Goal: Browse casually: Explore the website without a specific task or goal

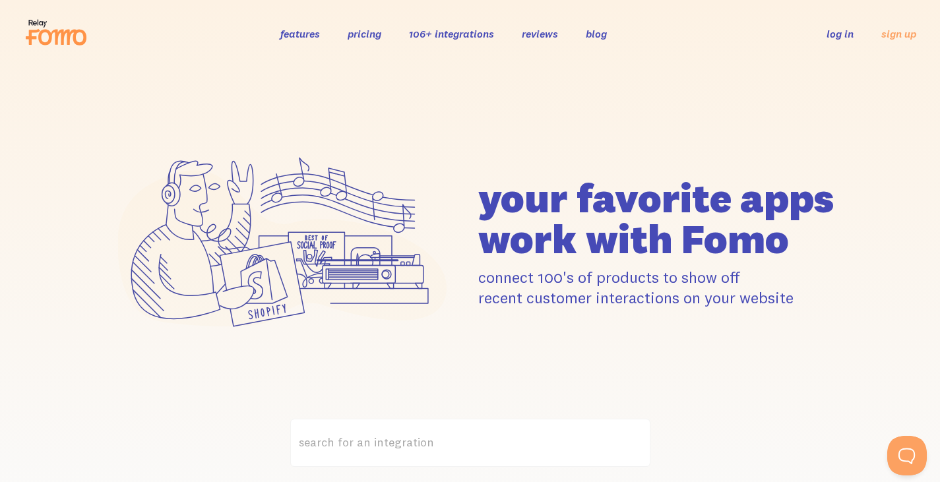
click at [55, 46] on icon at bounding box center [56, 32] width 65 height 33
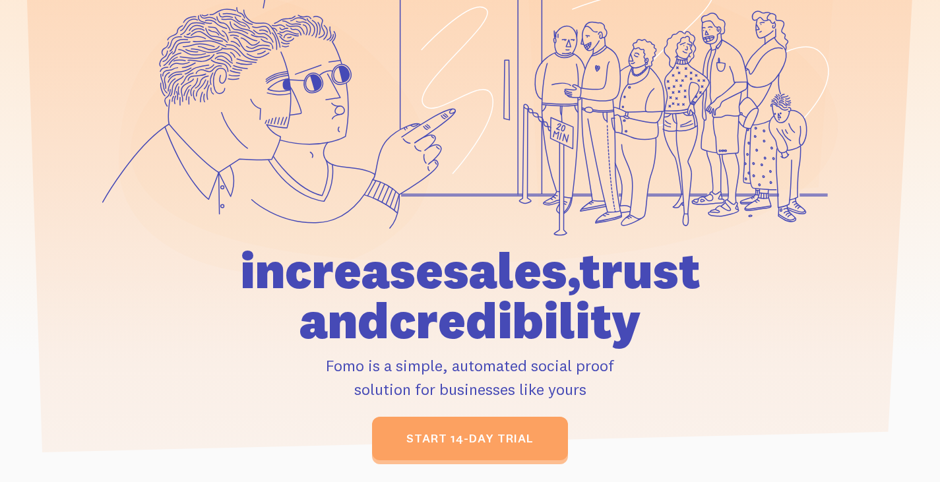
click at [570, 131] on icon at bounding box center [681, 75] width 311 height 264
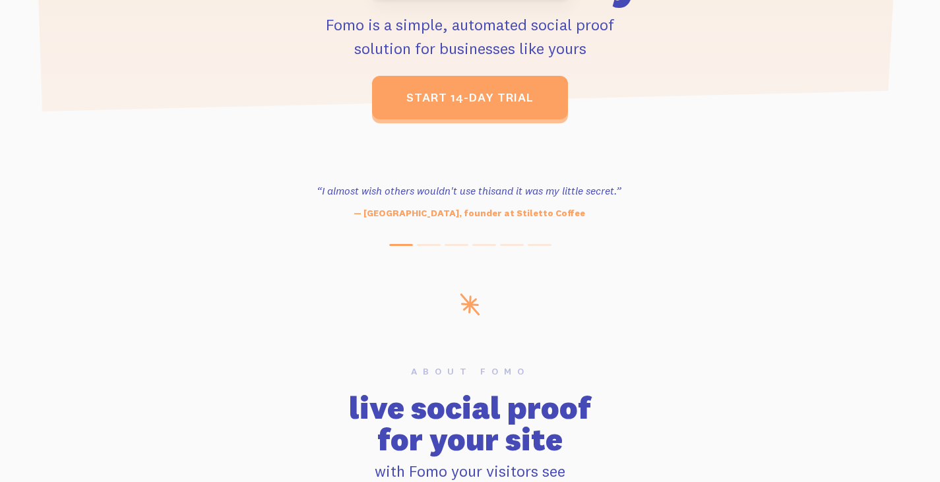
click at [644, 152] on section "“Outstanding, exceeding our expectations. We're seeing immediate results from t…" at bounding box center [470, 210] width 940 height 166
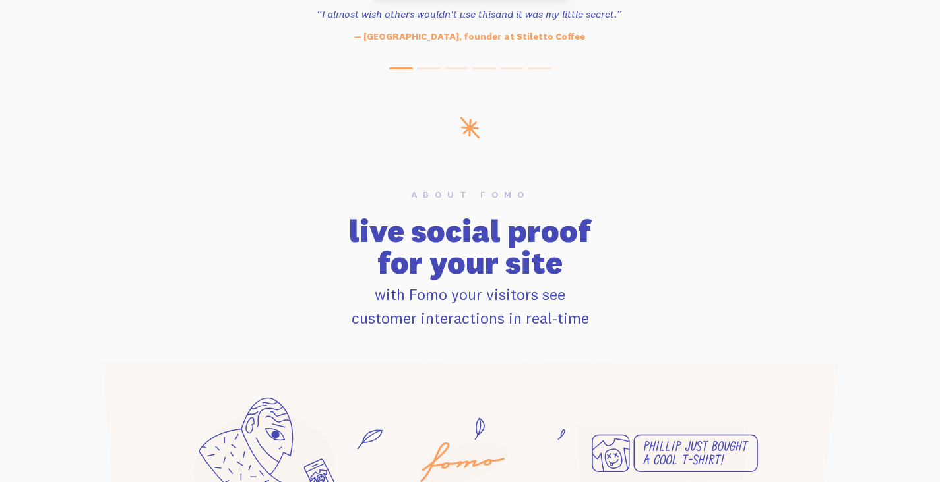
click at [673, 190] on h6 "About Fomo" at bounding box center [470, 194] width 736 height 9
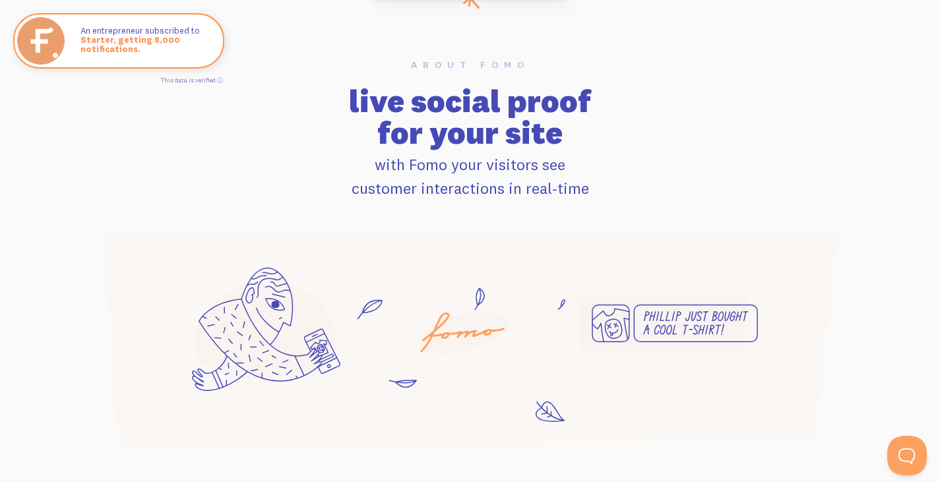
scroll to position [827, 0]
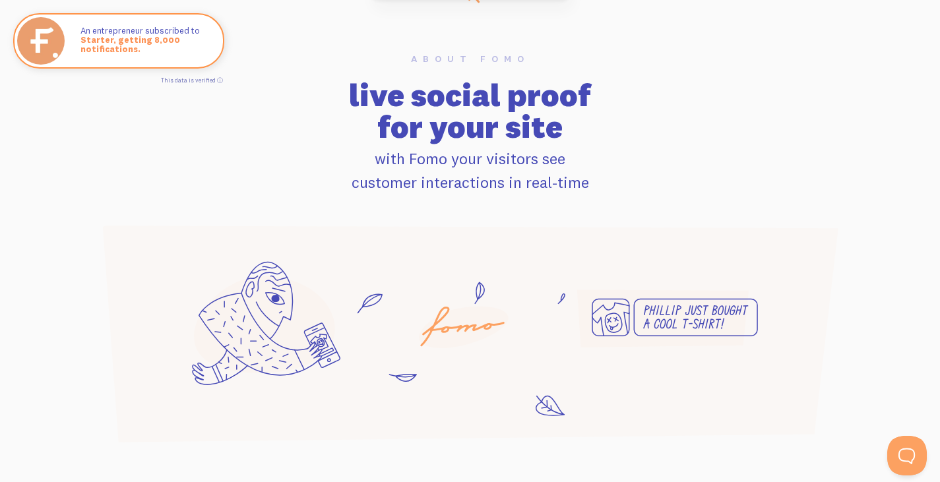
click at [641, 156] on p "with Fomo your visitors see customer interactions in real-time" at bounding box center [470, 171] width 736 height 48
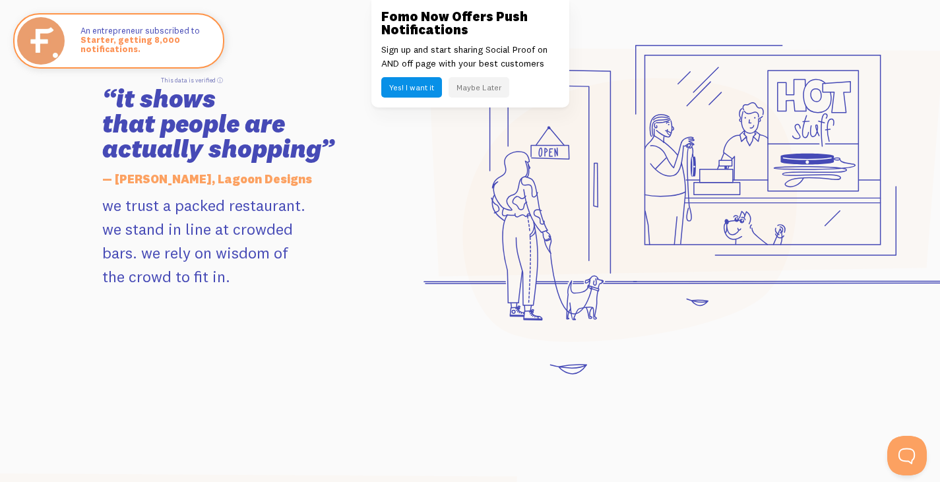
scroll to position [1328, 0]
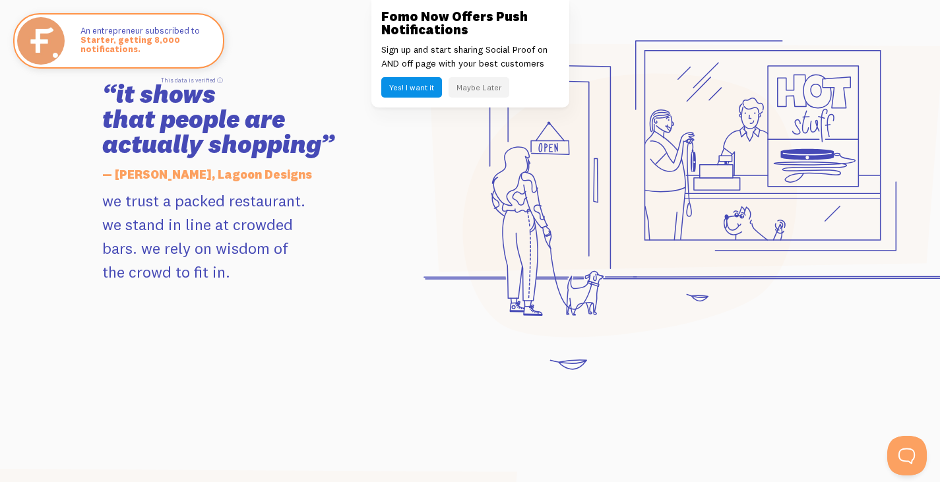
click at [486, 89] on button "Maybe Later" at bounding box center [479, 87] width 61 height 20
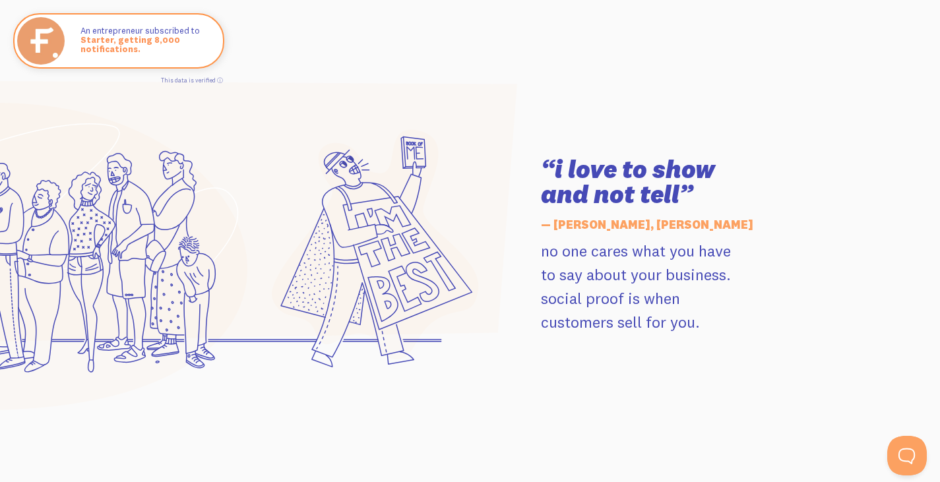
click at [446, 115] on section "“i love to show and not tell” — Jay Clouse, Jay Clouse no one cares what you ha…" at bounding box center [470, 245] width 940 height 425
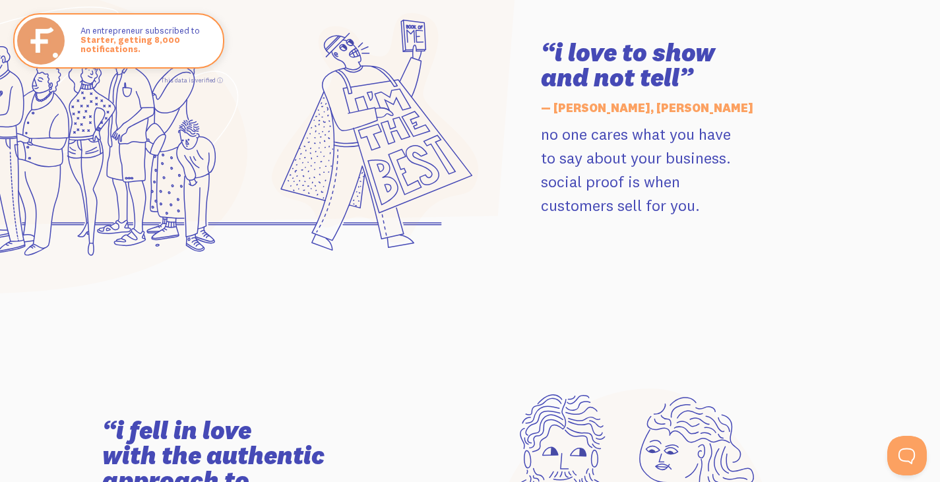
scroll to position [1835, 0]
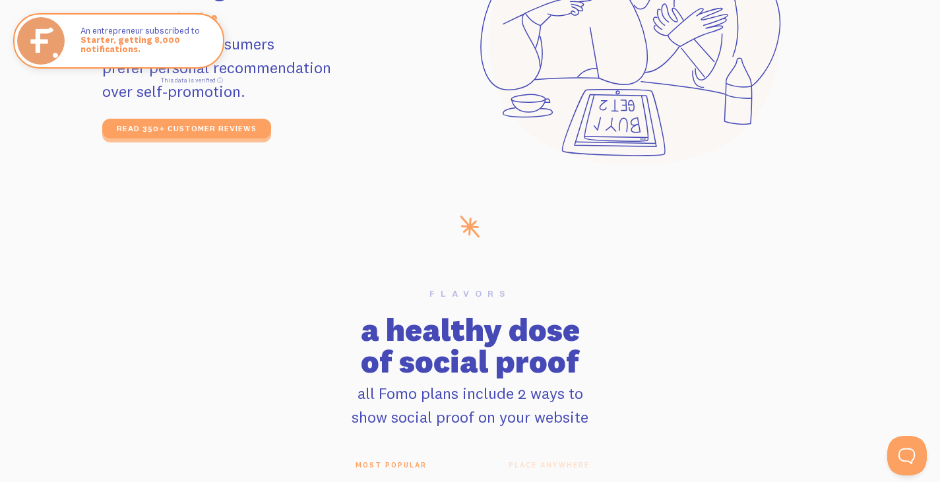
drag, startPoint x: 401, startPoint y: 139, endPoint x: 773, endPoint y: 192, distance: 376.6
click at [773, 166] on icon at bounding box center [630, 18] width 301 height 296
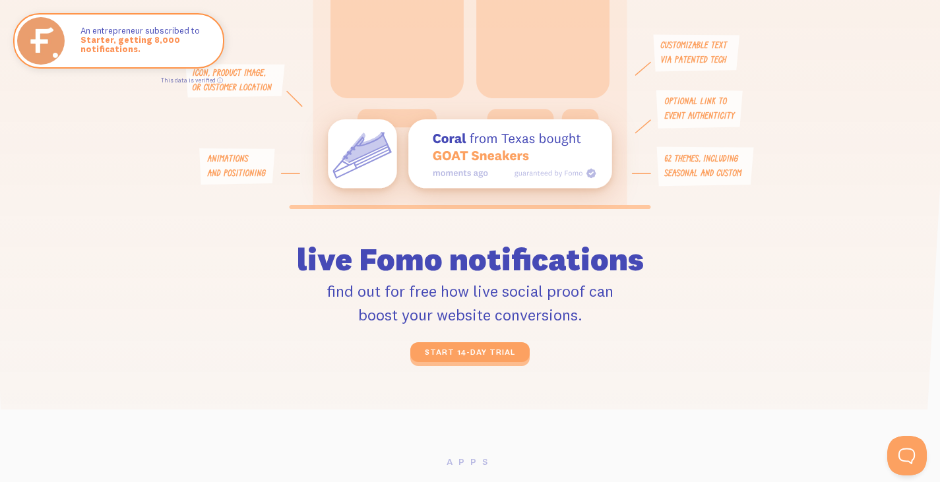
click at [711, 129] on icon at bounding box center [700, 109] width 86 height 38
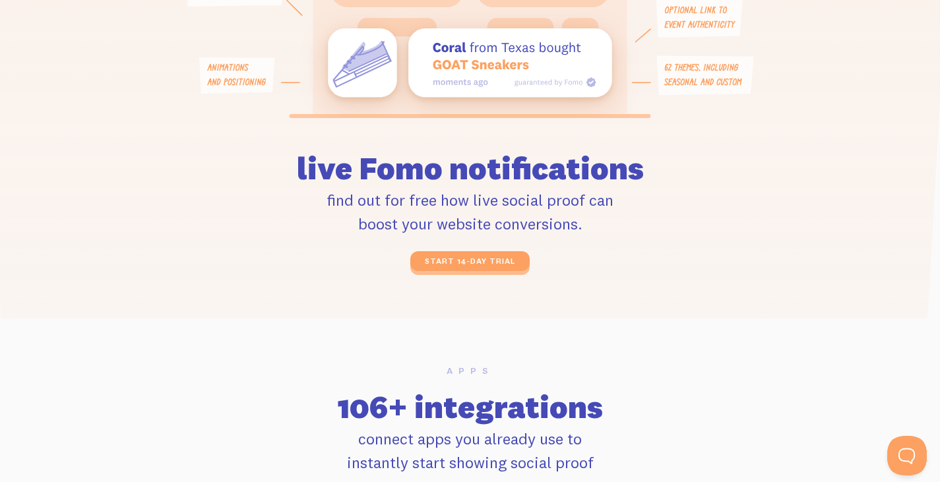
scroll to position [3162, 0]
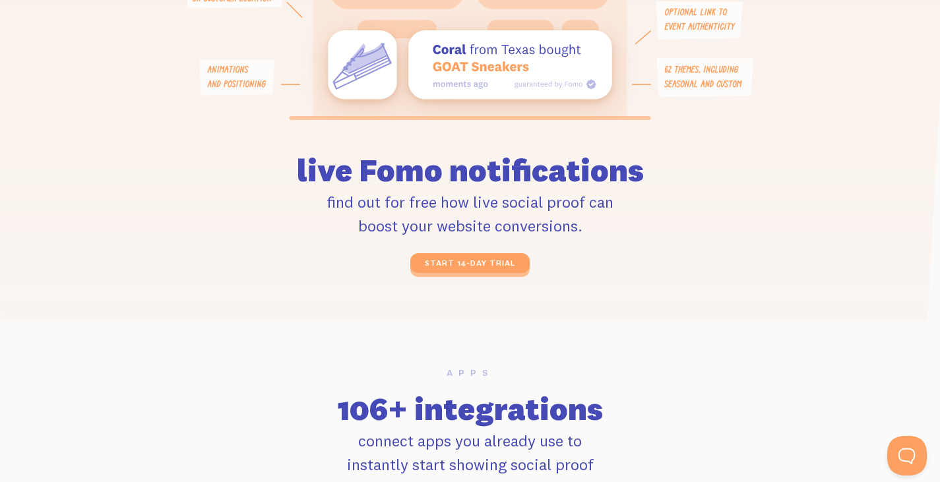
drag, startPoint x: 567, startPoint y: 168, endPoint x: 517, endPoint y: 130, distance: 63.1
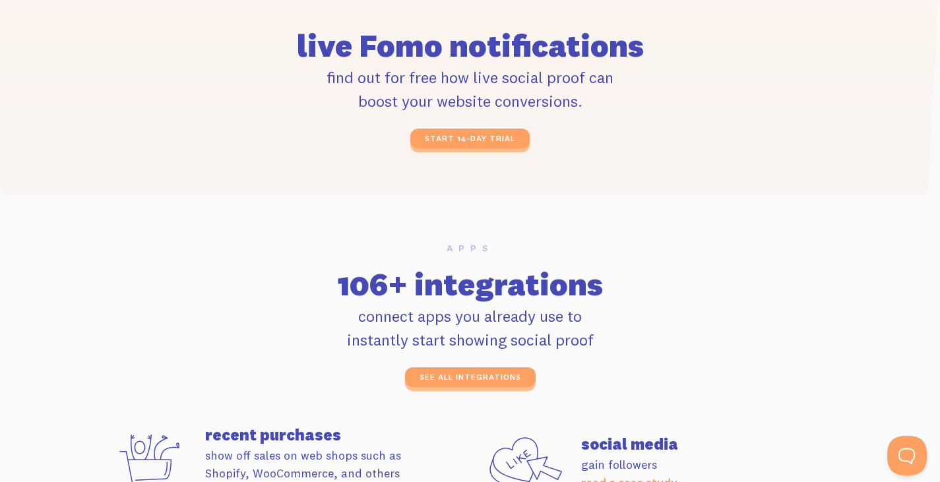
scroll to position [3288, 0]
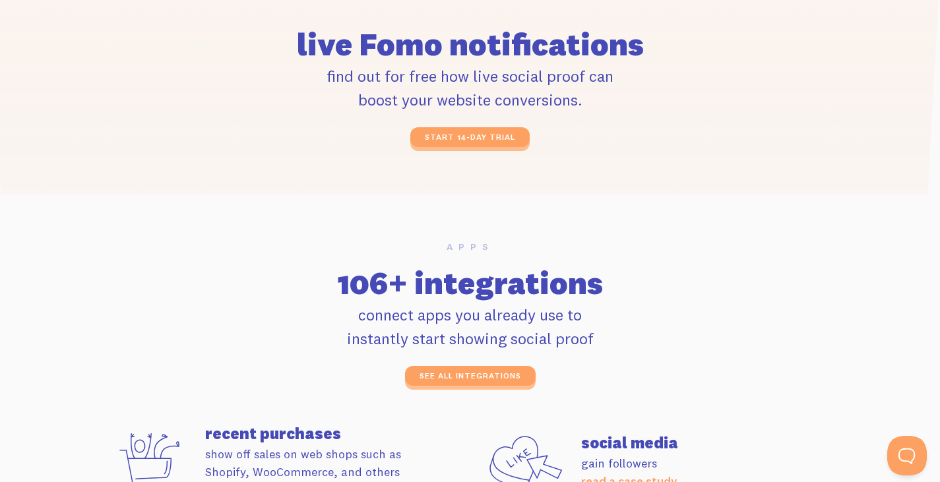
drag, startPoint x: 517, startPoint y: 130, endPoint x: 356, endPoint y: 190, distance: 171.2
click at [356, 147] on div "start 14-day trial" at bounding box center [471, 137] width 486 height 20
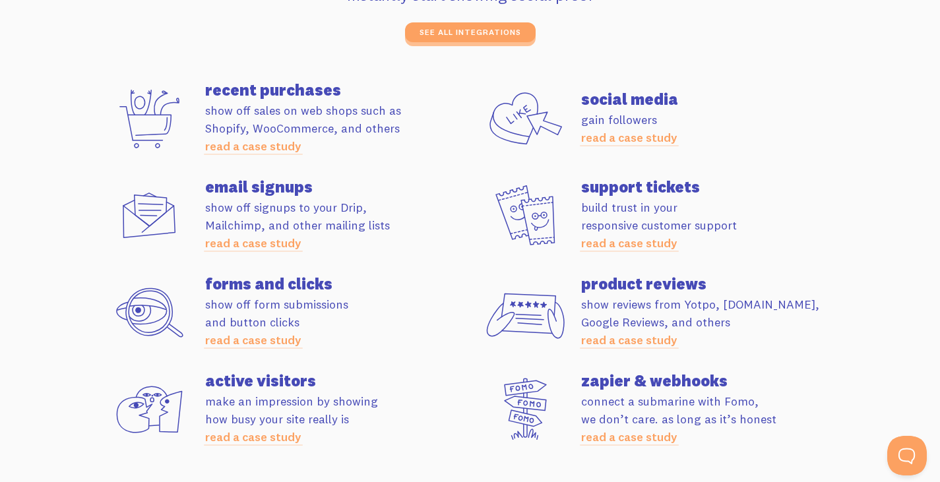
click at [462, 195] on h4 "email signups" at bounding box center [337, 187] width 265 height 16
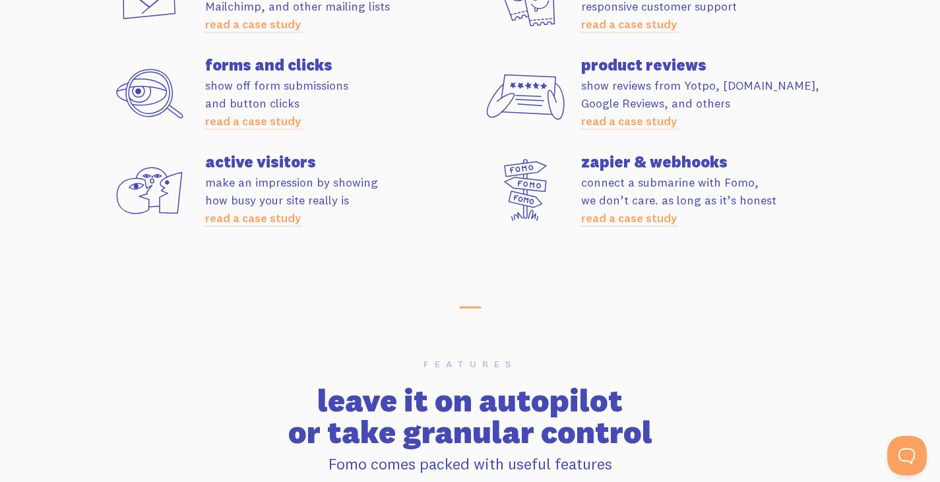
click at [480, 227] on div "zapier & webhooks connect a submarine with Fomo, we don’t care. as long as it’s…" at bounding box center [659, 190] width 376 height 73
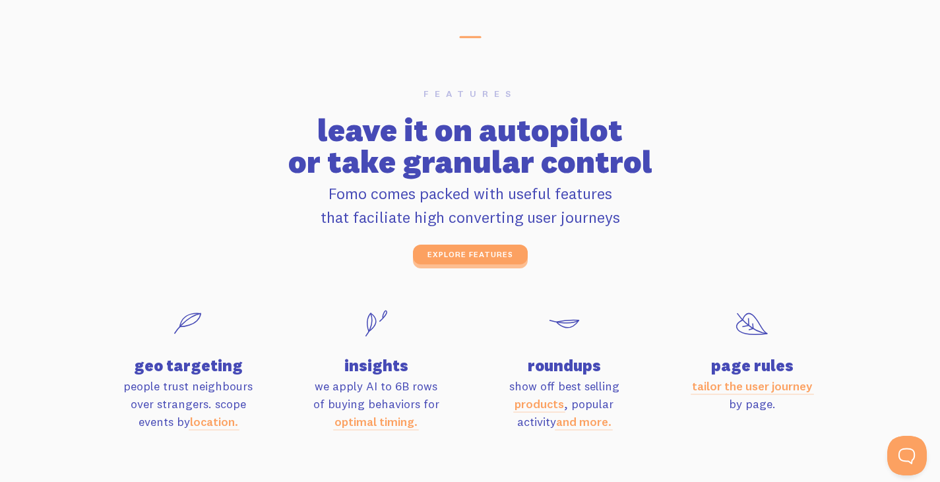
click at [496, 178] on h2 "leave it on autopilot or take granular control" at bounding box center [470, 145] width 736 height 63
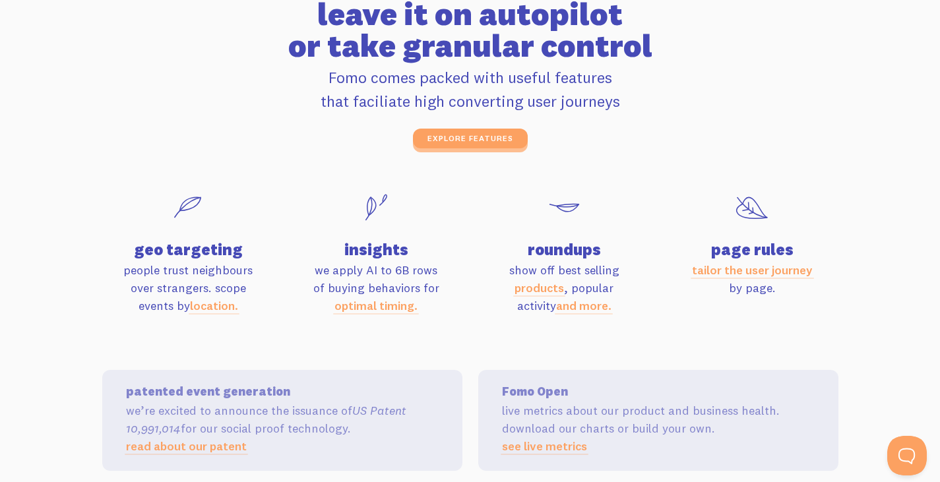
click at [711, 118] on div "features leave it on autopilot or take granular control Fomo comes packed with …" at bounding box center [470, 61] width 752 height 176
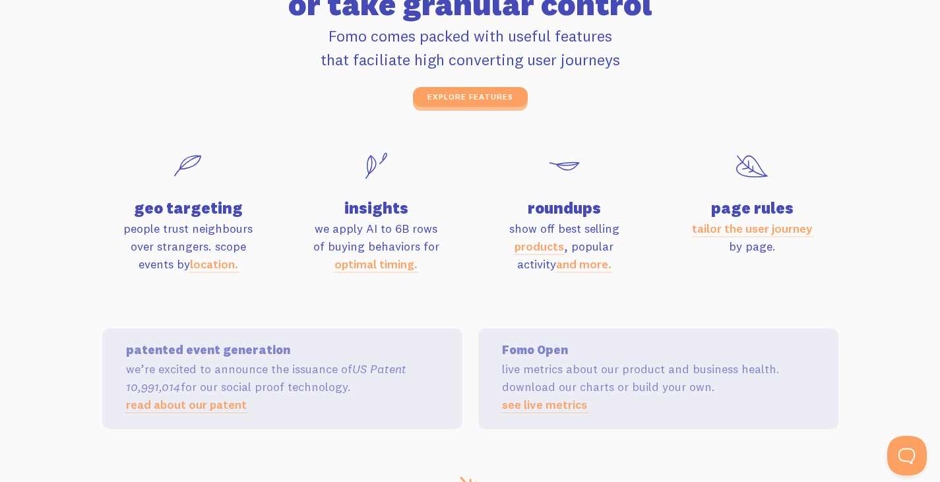
click at [709, 71] on p "Fomo comes packed with useful features that faciliate high converting user jour…" at bounding box center [470, 48] width 736 height 48
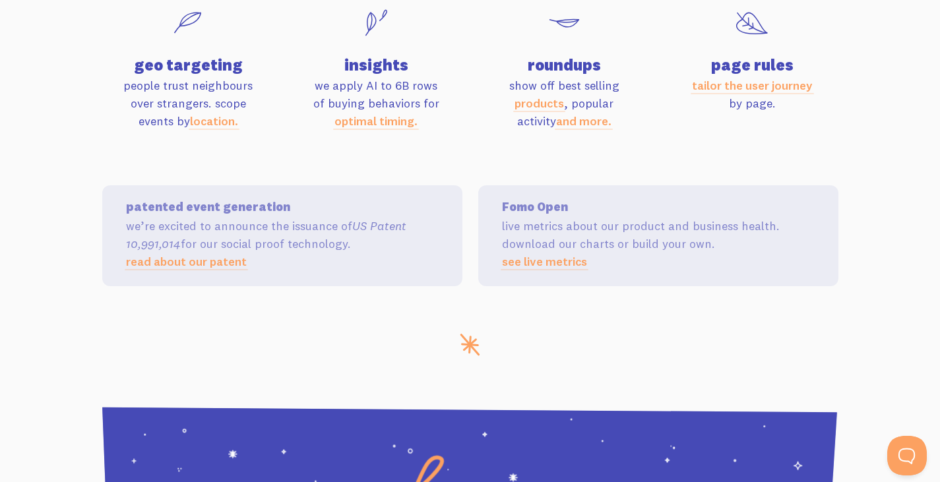
scroll to position [4437, 0]
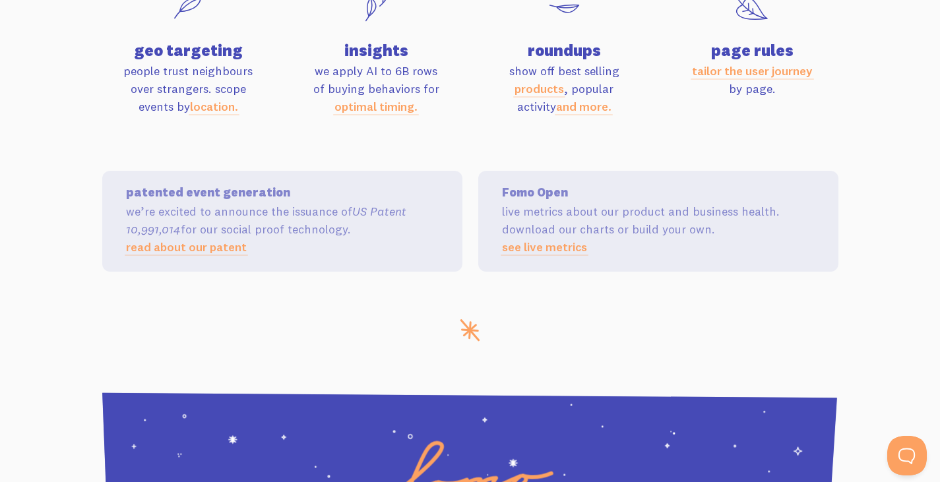
click at [716, 79] on link "tailor the user journey" at bounding box center [752, 70] width 121 height 15
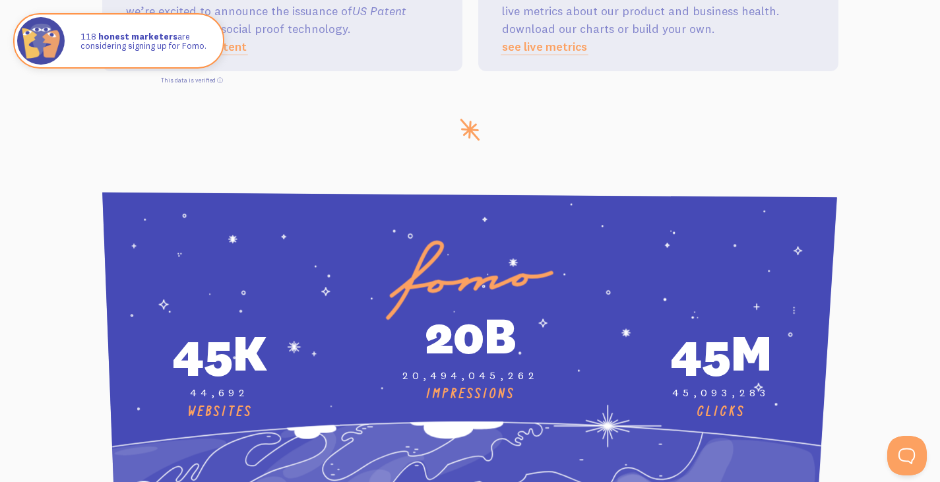
click at [799, 145] on div at bounding box center [470, 132] width 940 height 26
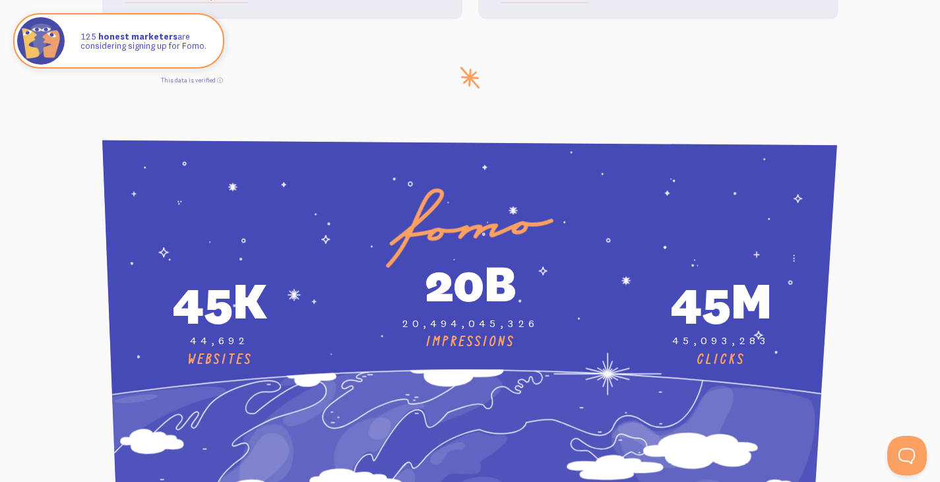
click at [764, 172] on section "CLICKS" at bounding box center [470, 339] width 940 height 494
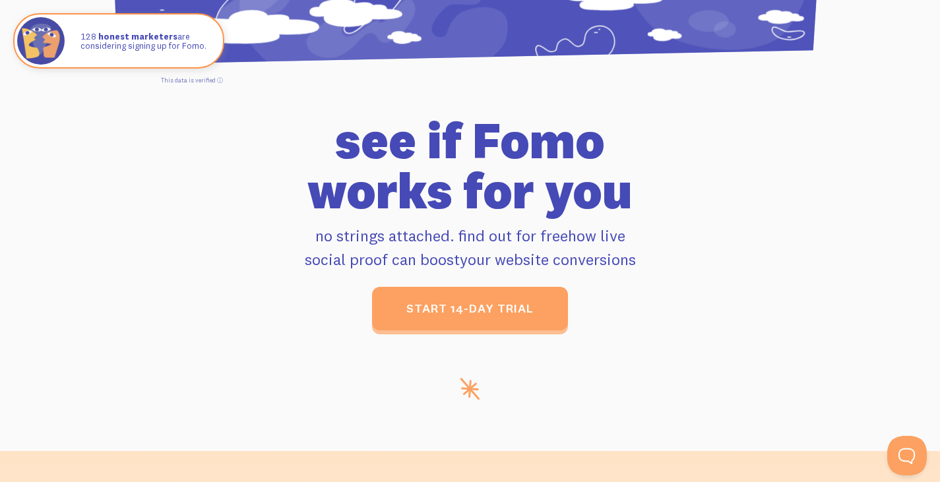
click at [769, 203] on h1 "see if Fomo works for you" at bounding box center [470, 165] width 736 height 100
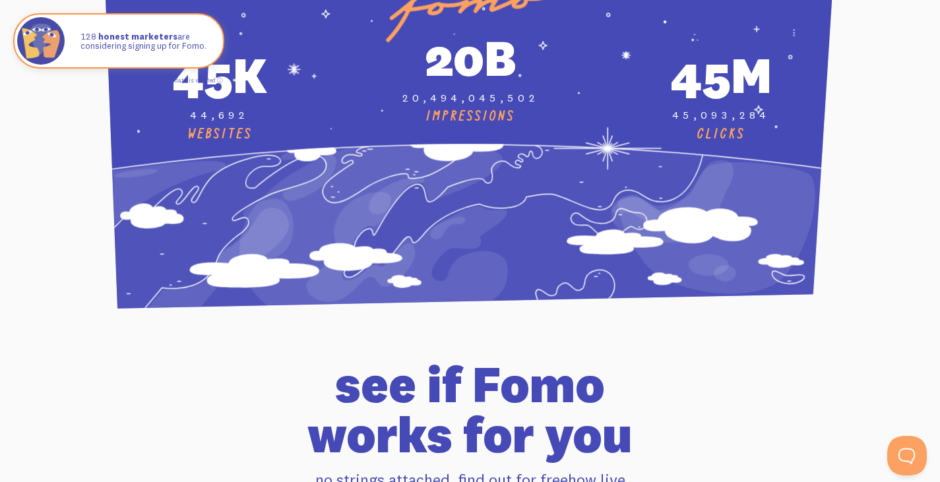
scroll to position [4907, 0]
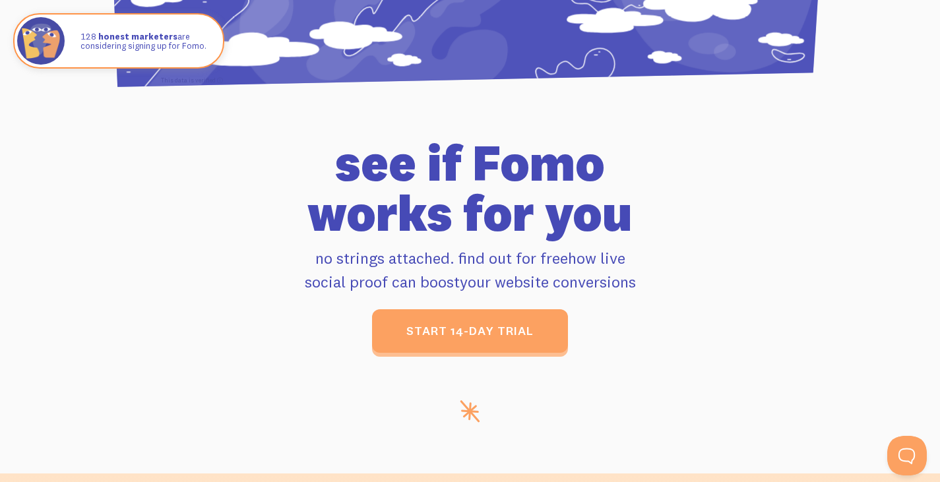
click at [770, 238] on h1 "see if Fomo works for you" at bounding box center [470, 188] width 736 height 100
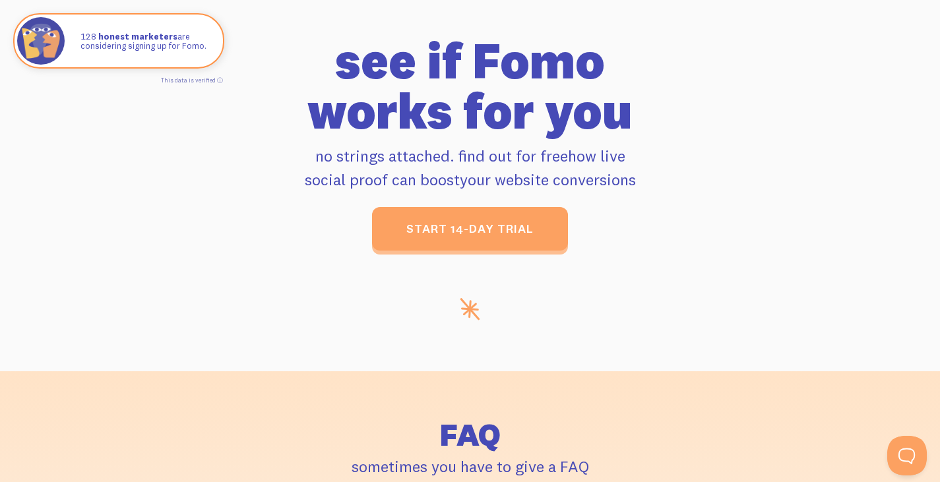
click at [729, 191] on p "no strings attached. find out for free how live social proof can boost your web…" at bounding box center [470, 168] width 736 height 48
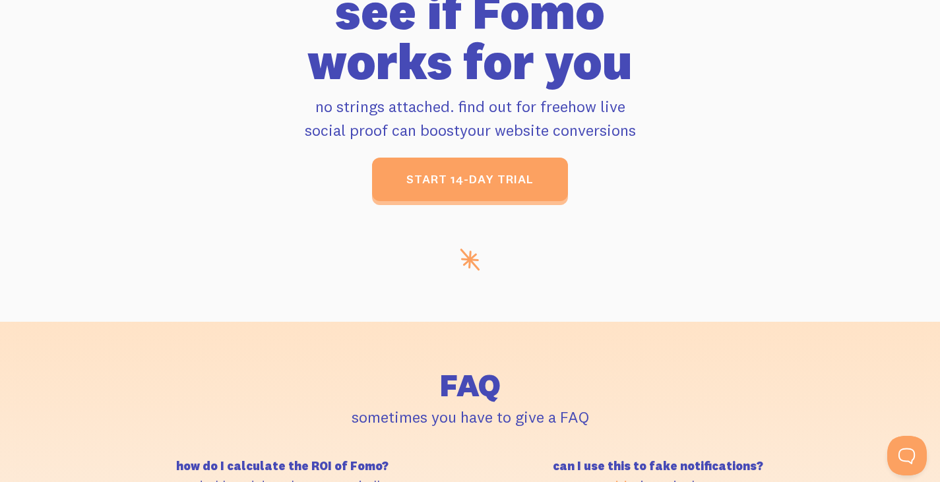
scroll to position [5289, 0]
click at [711, 201] on div "see if Fomo works for you no strings attached. find out for free how live socia…" at bounding box center [470, 92] width 752 height 215
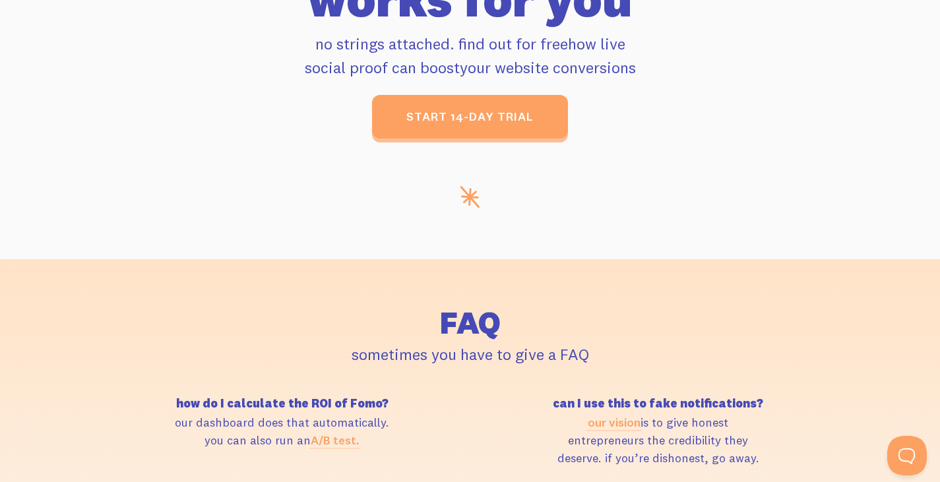
scroll to position [5377, 0]
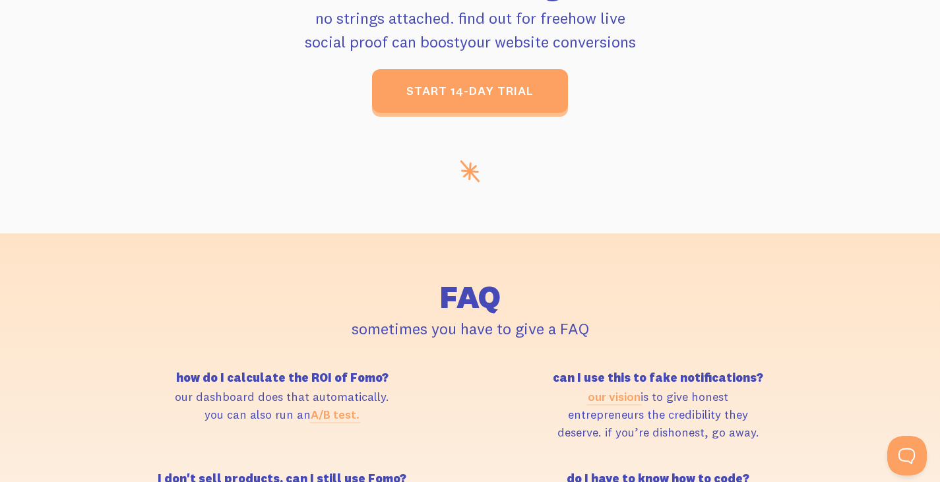
click at [729, 203] on section "see if Fomo works for you no strings attached. find out for free how live socia…" at bounding box center [470, 66] width 940 height 336
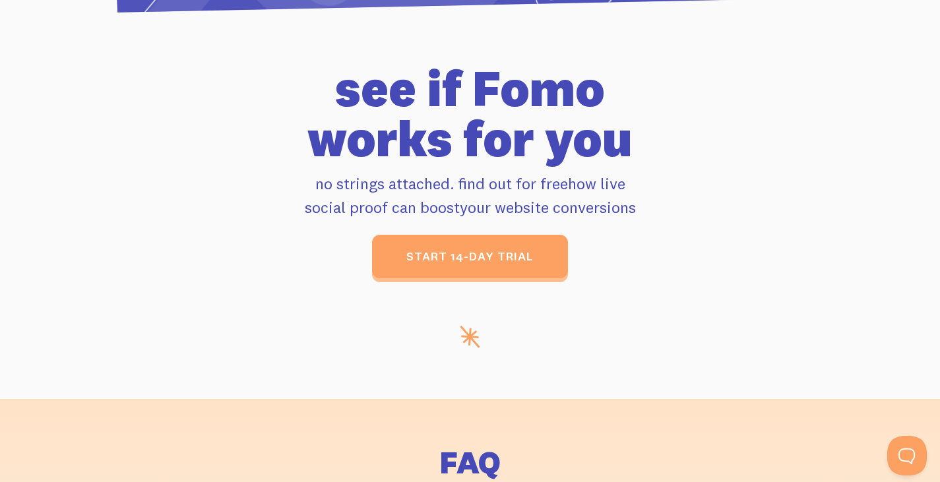
scroll to position [5212, 0]
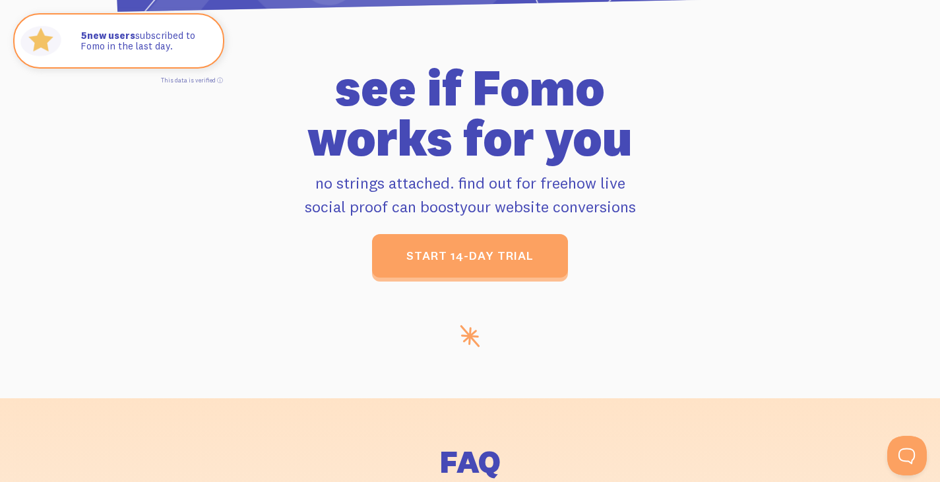
drag, startPoint x: 335, startPoint y: 147, endPoint x: 656, endPoint y: 285, distance: 349.4
click at [656, 278] on div "see if Fomo works for you no strings attached. find out for free how live socia…" at bounding box center [470, 170] width 752 height 215
copy div "see if Fomo works for you no strings attached. find out for free how live socia…"
